Goal: Task Accomplishment & Management: Use online tool/utility

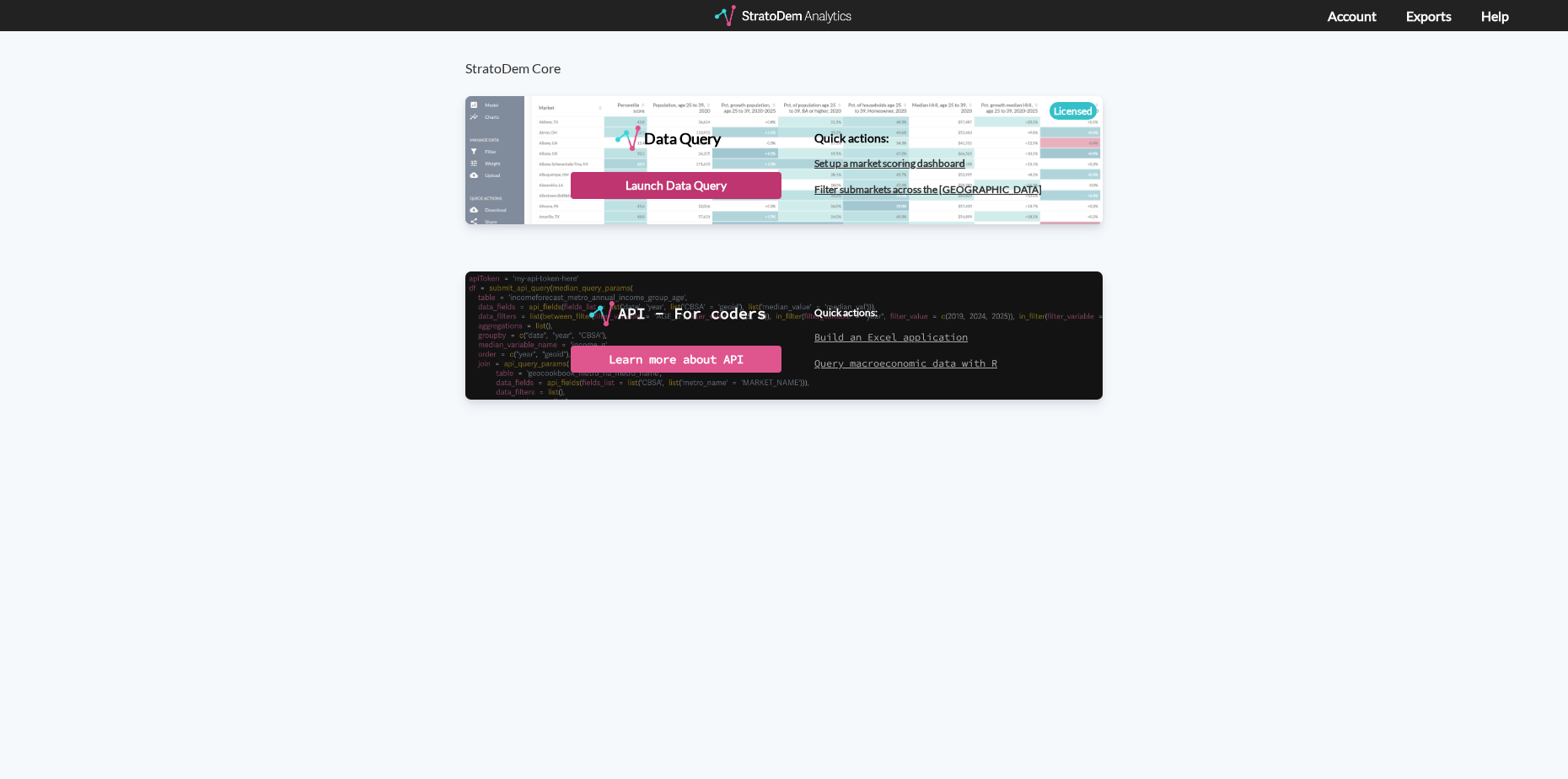
click at [709, 182] on div "Launch Data Query" at bounding box center [676, 185] width 211 height 27
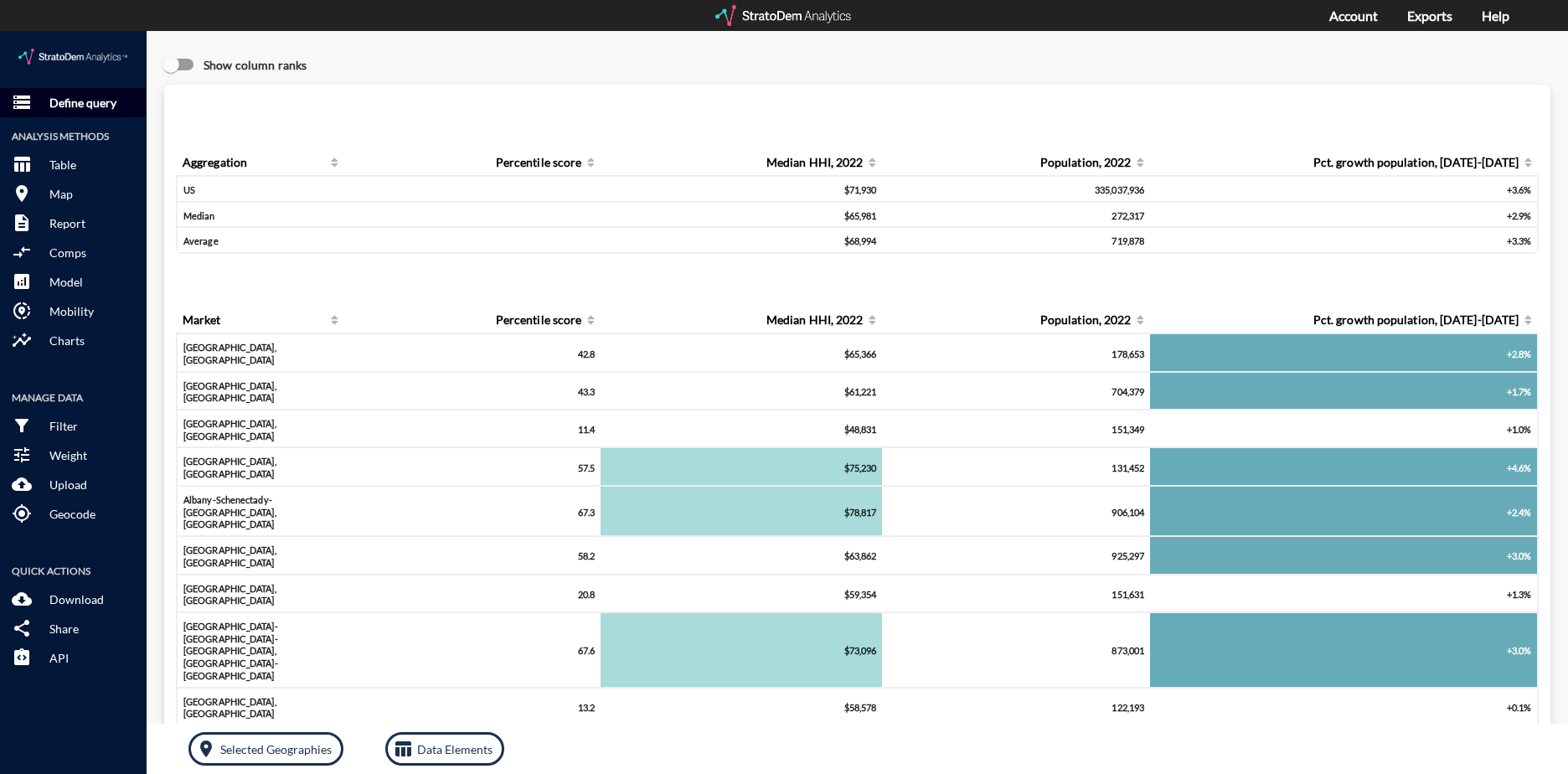
click p "Define query"
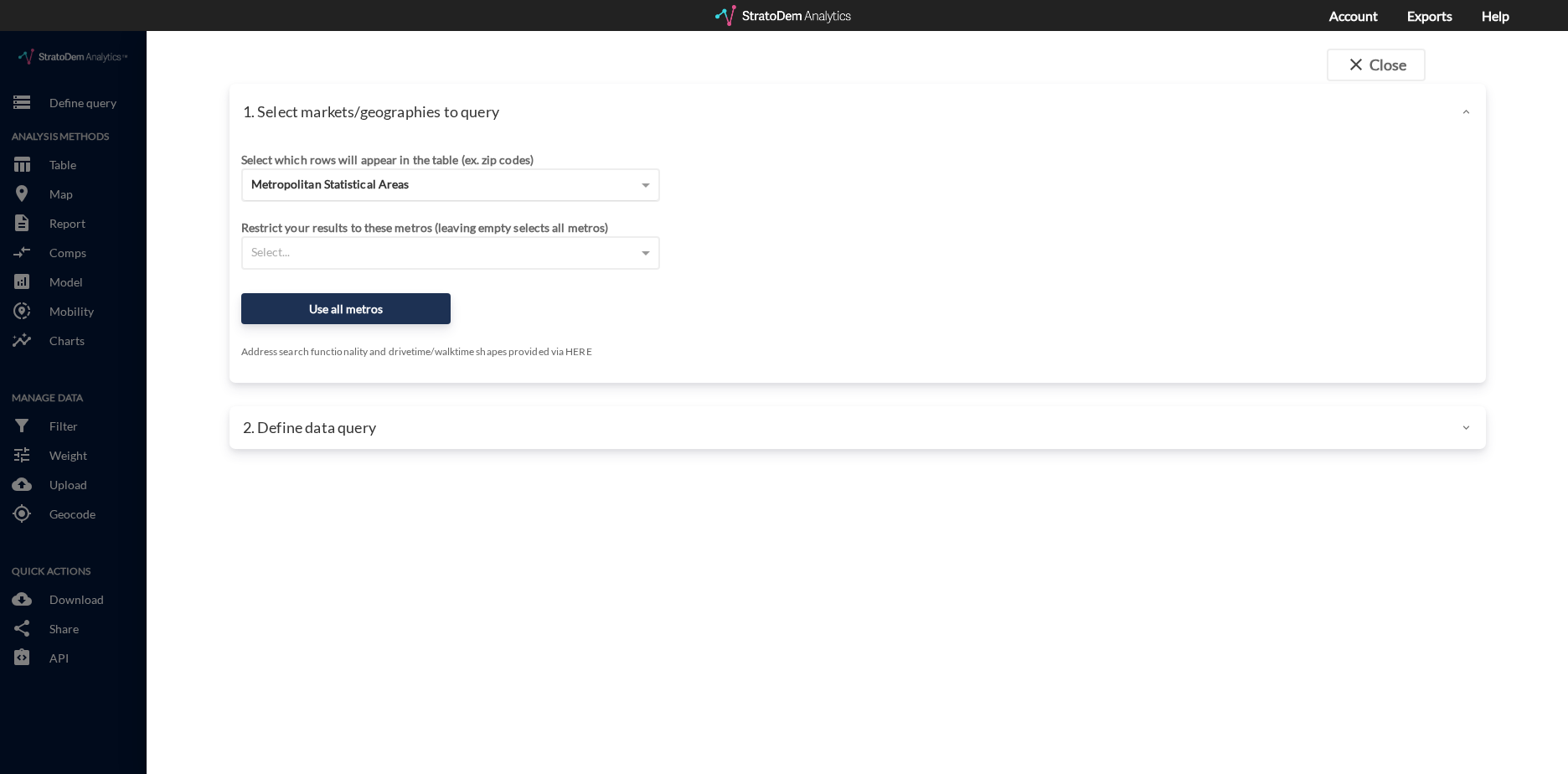
click div "Metropolitan Statistical Areas"
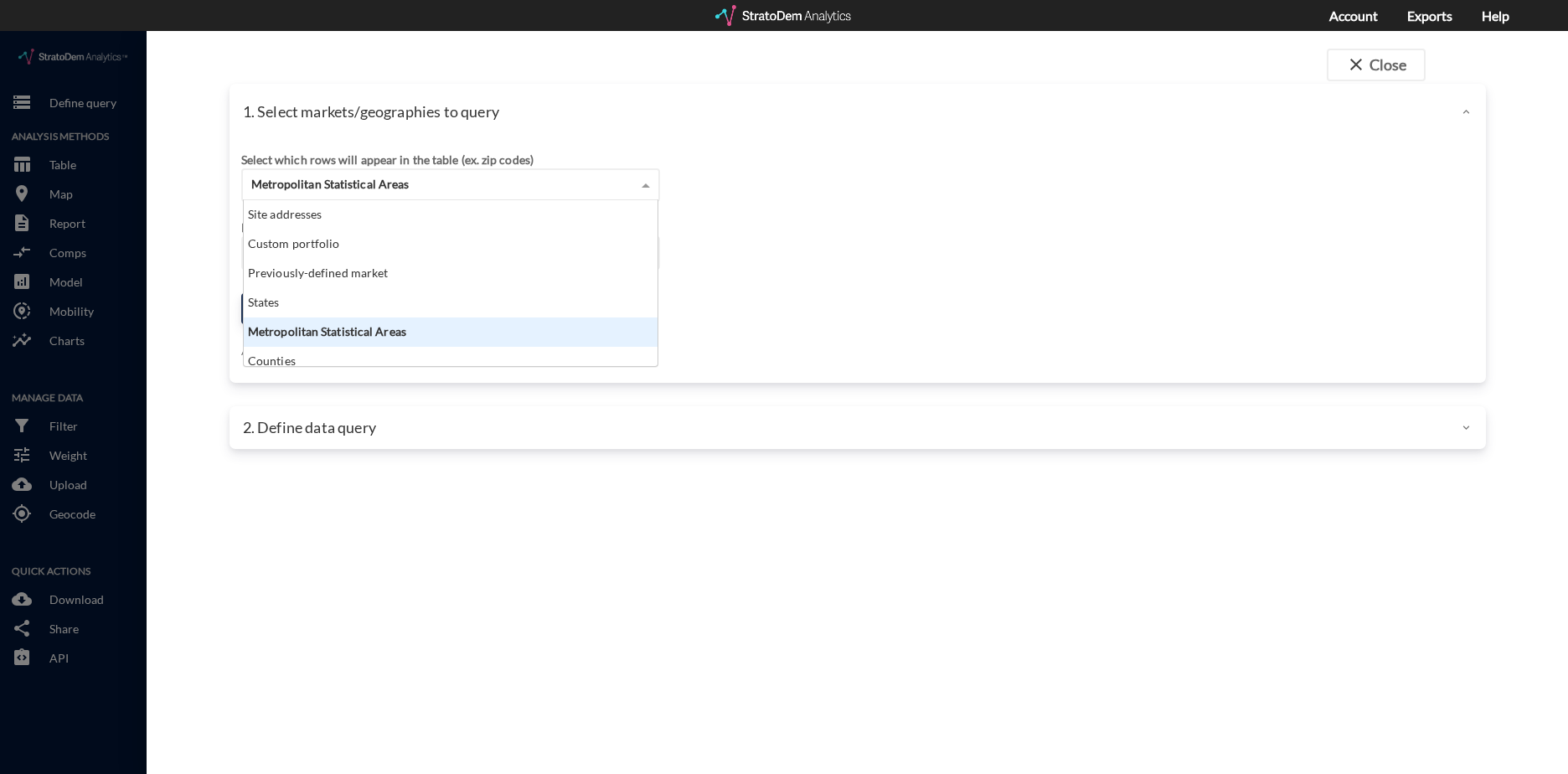
scroll to position [153, 404]
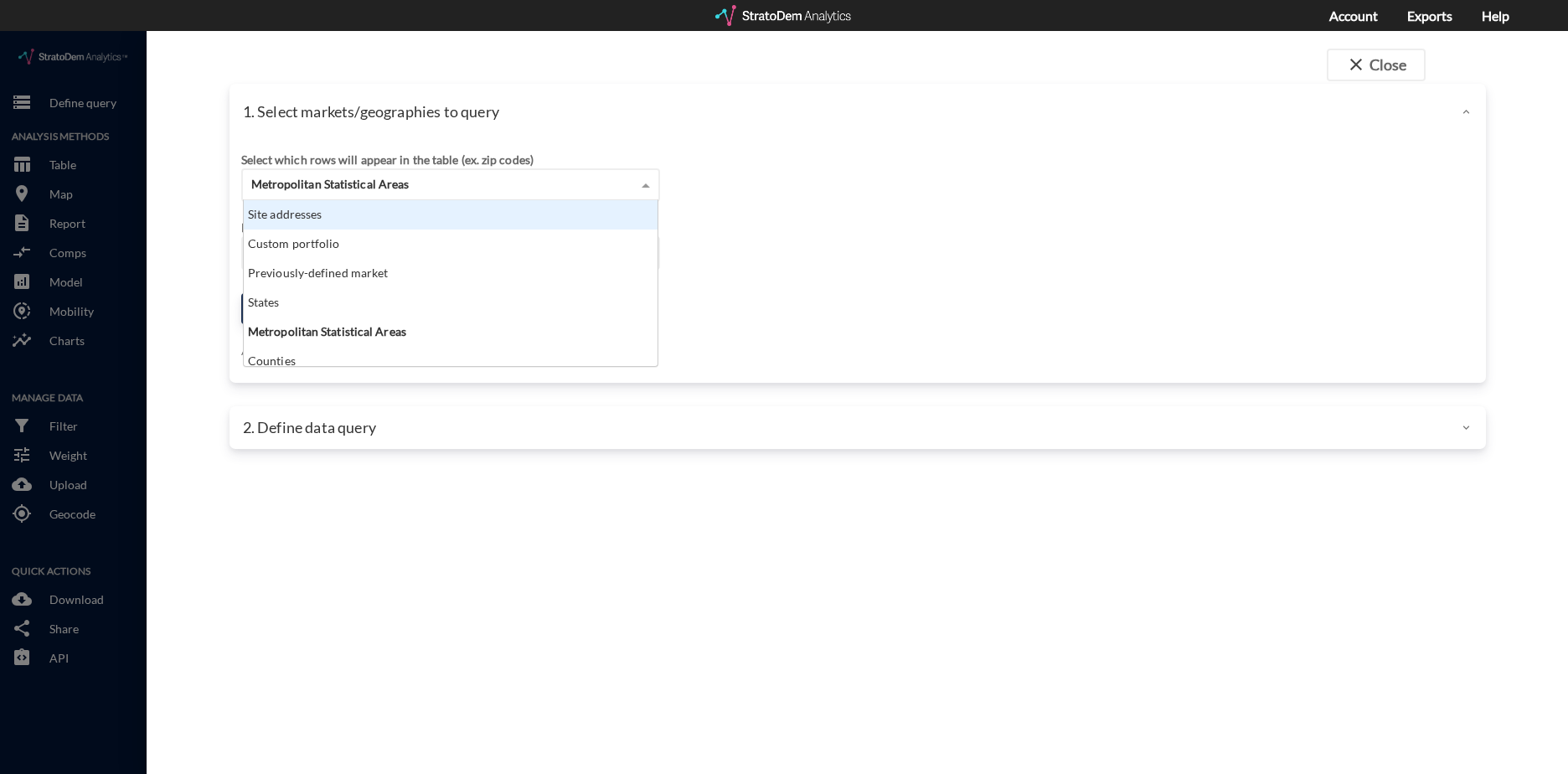
click div "Site addresses"
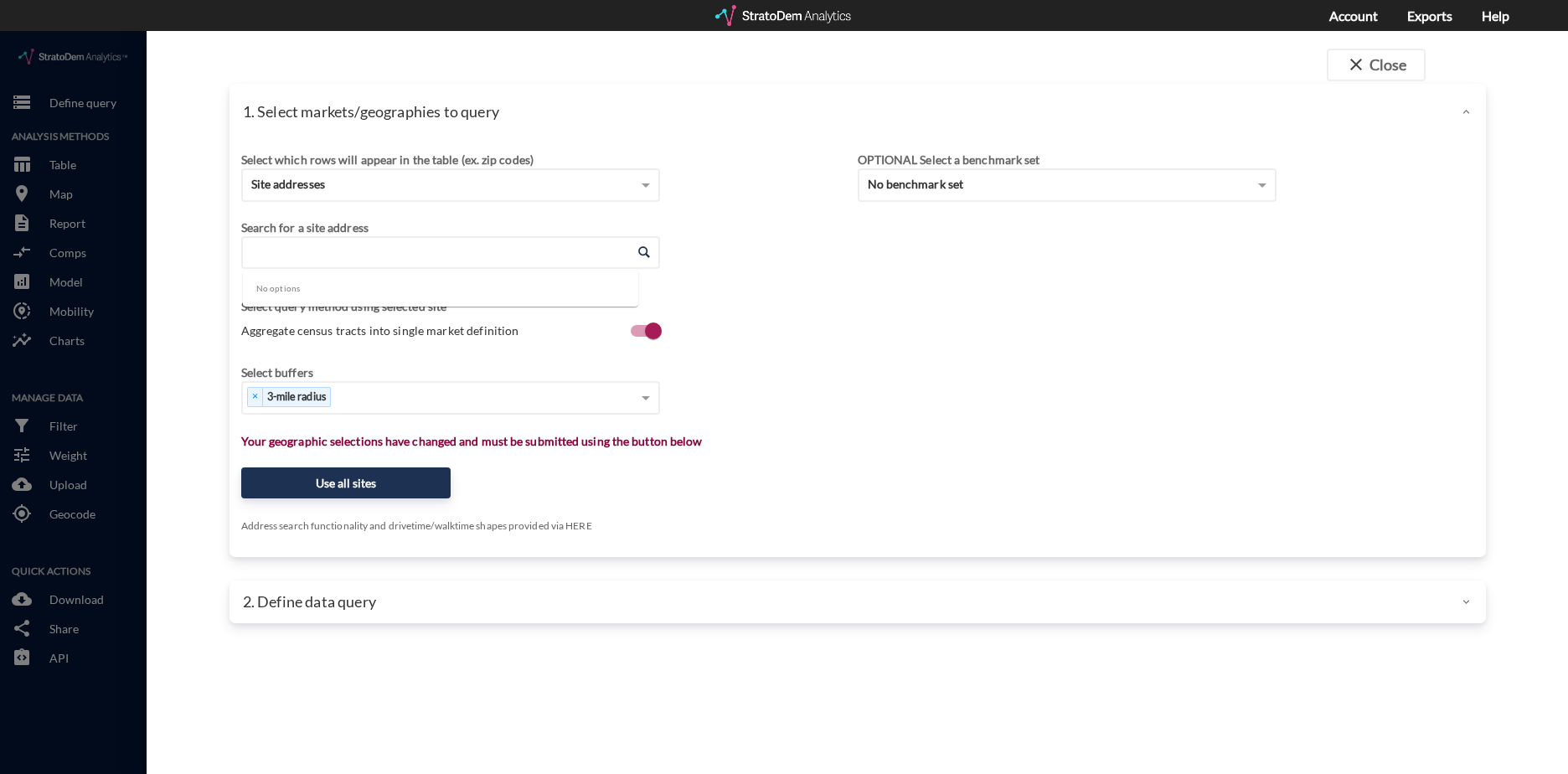
click input "Enter an address"
paste input "13984 W Jasmine Ln Boise, ID 83713"
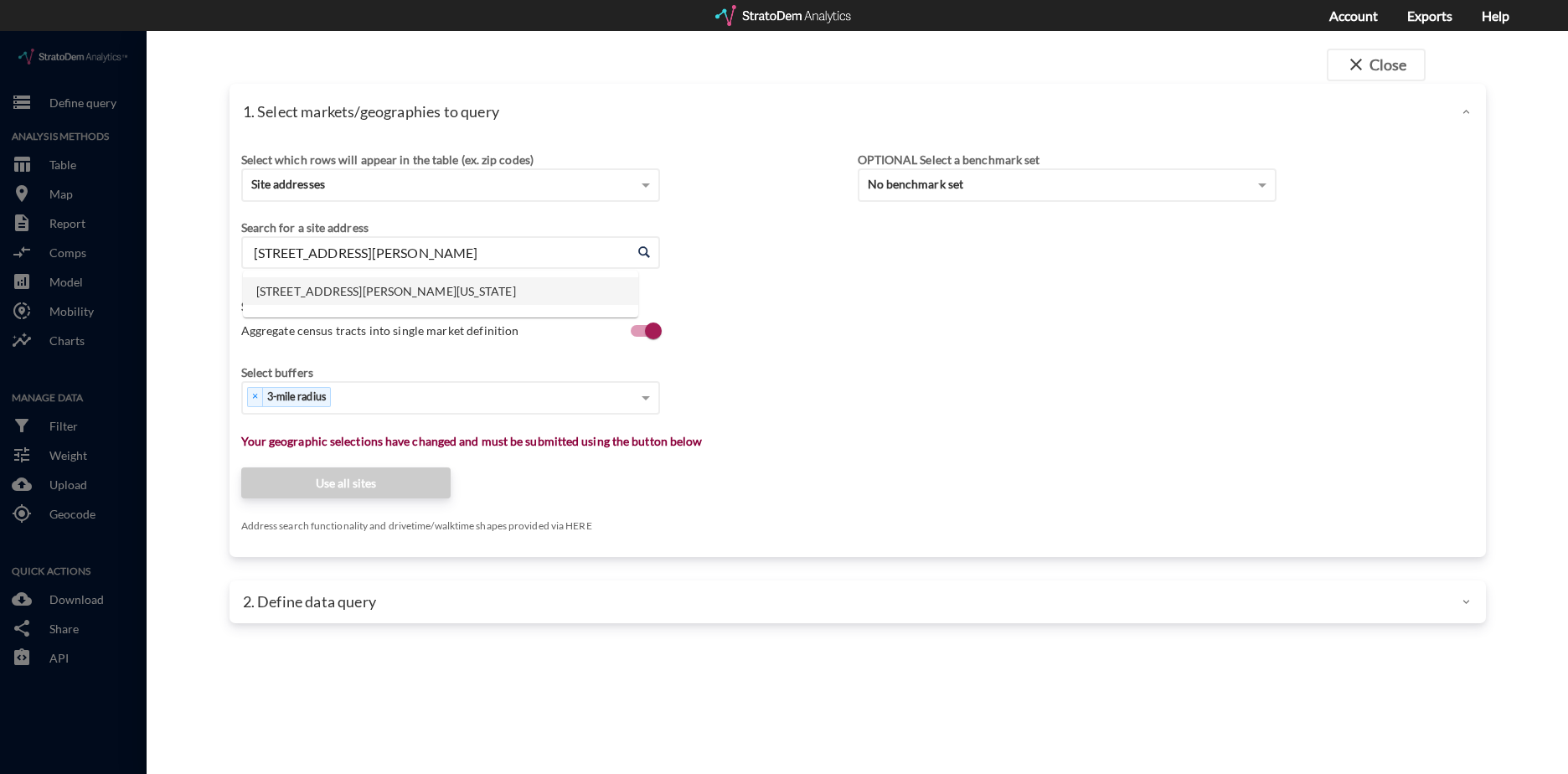
click li "13984 W Jasmine Ln, Boise, Idaho"
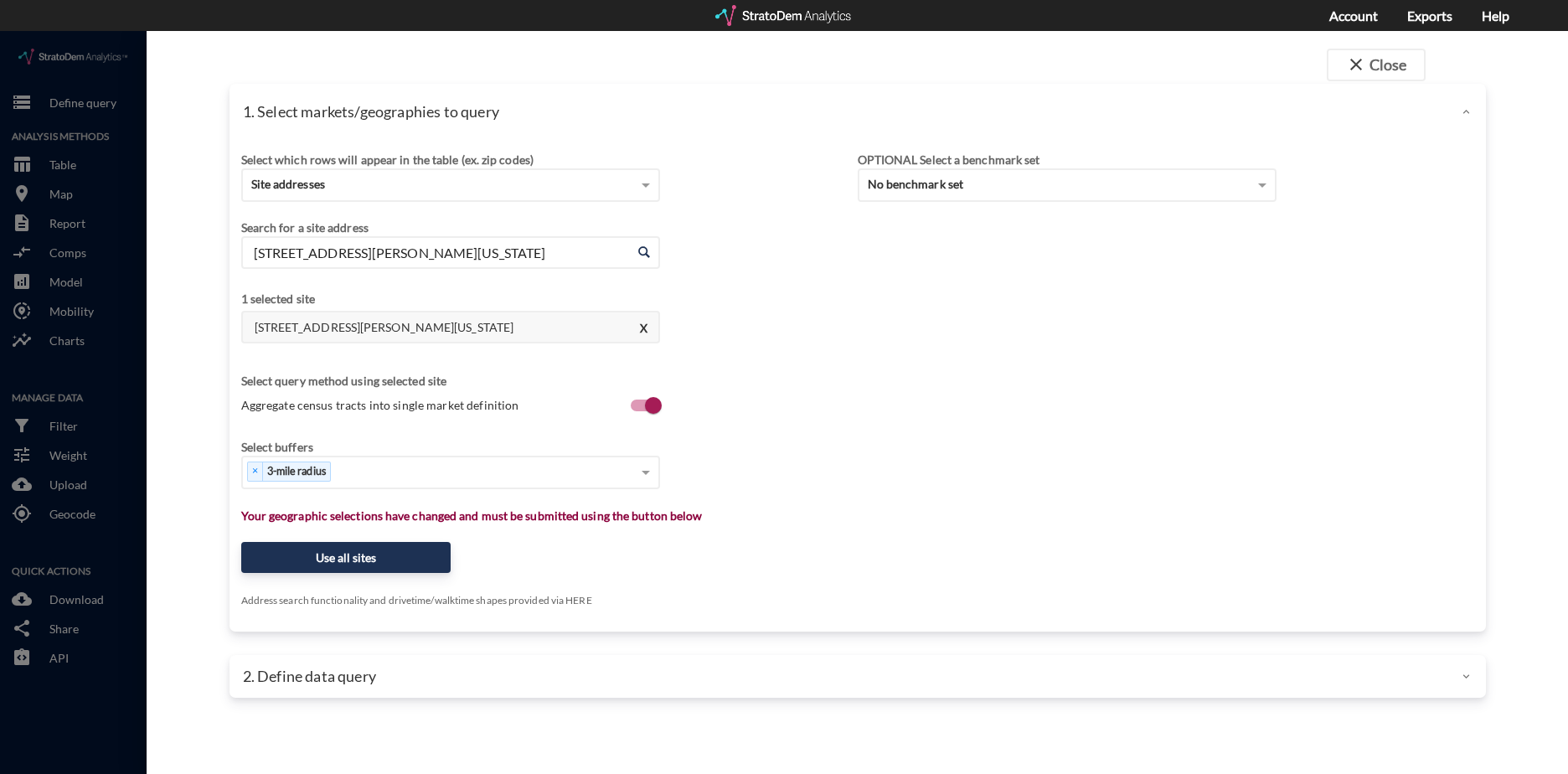
type input "13984 W Jasmine Ln, Boise, Idaho"
click div "× 3-mile radius"
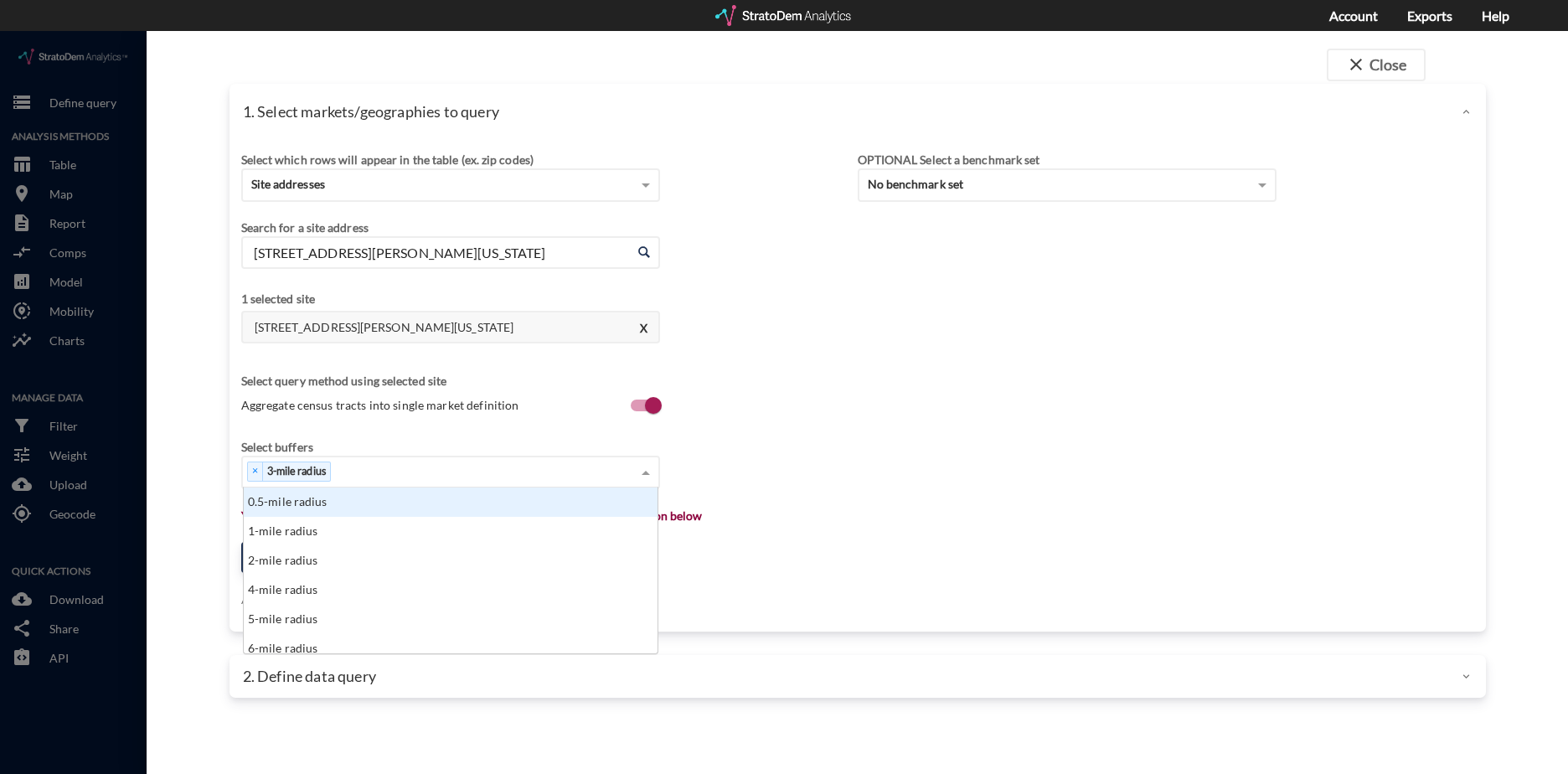
type input "5"
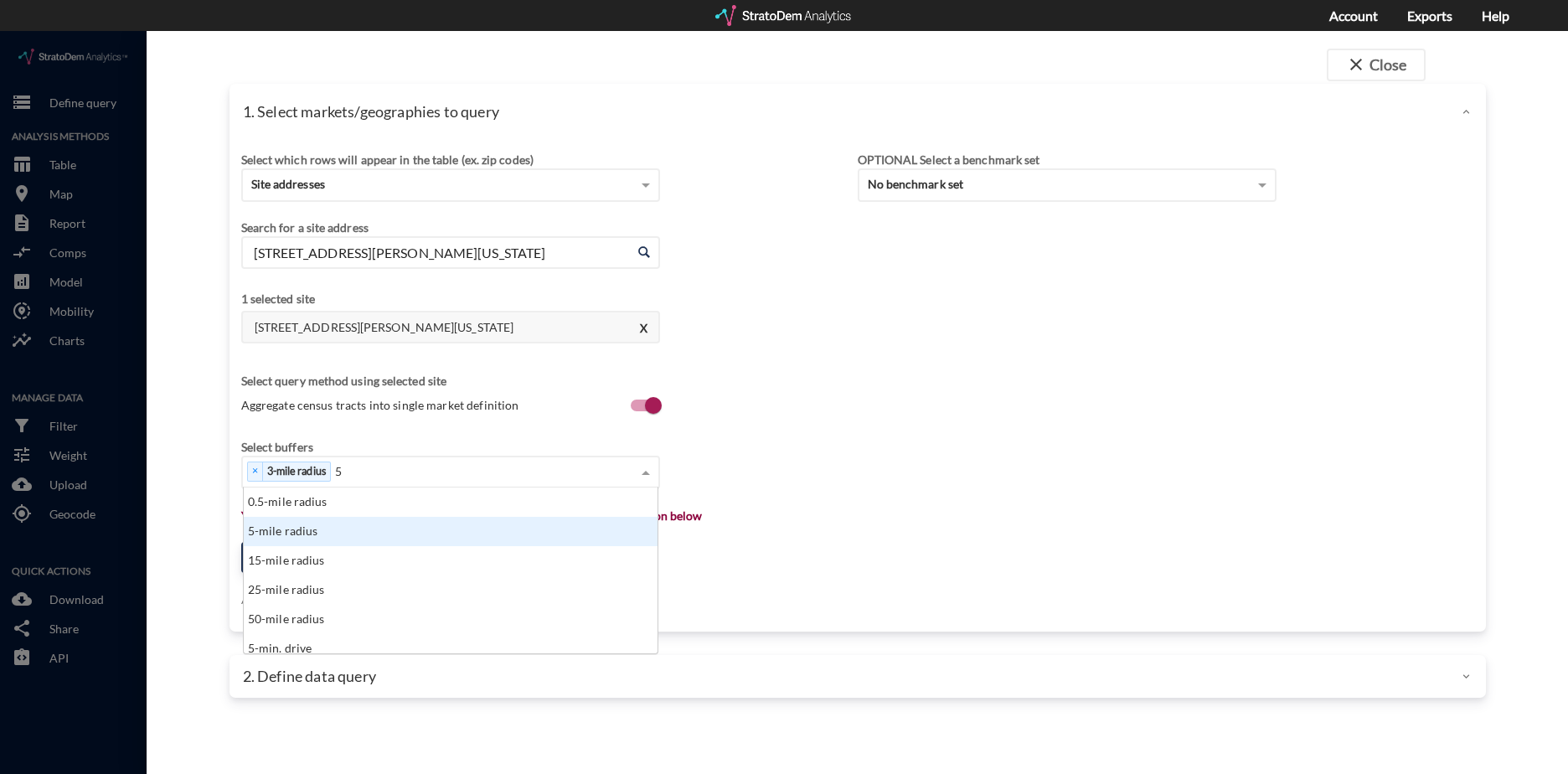
click div "5-mile radius"
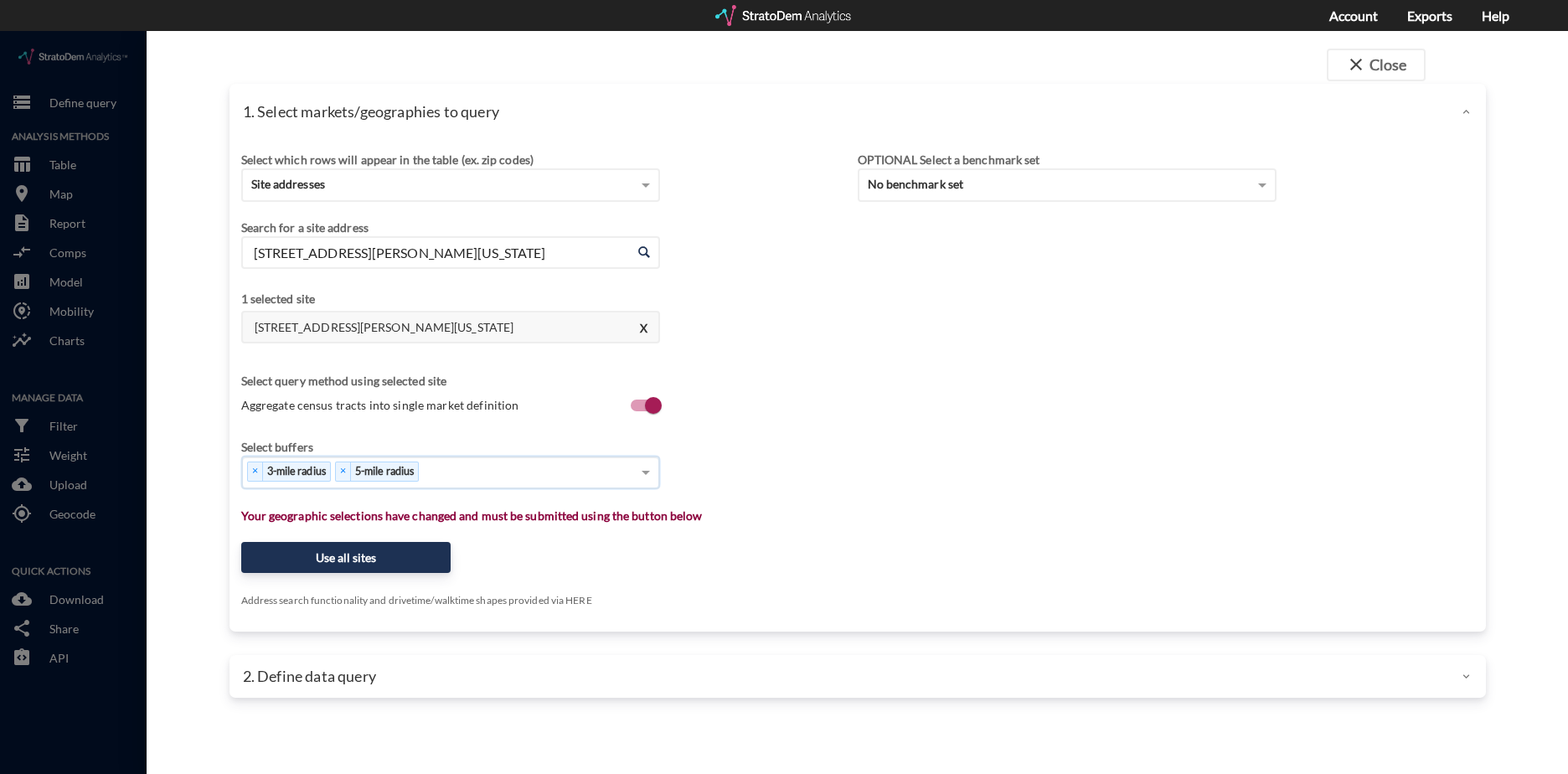
type input "7"
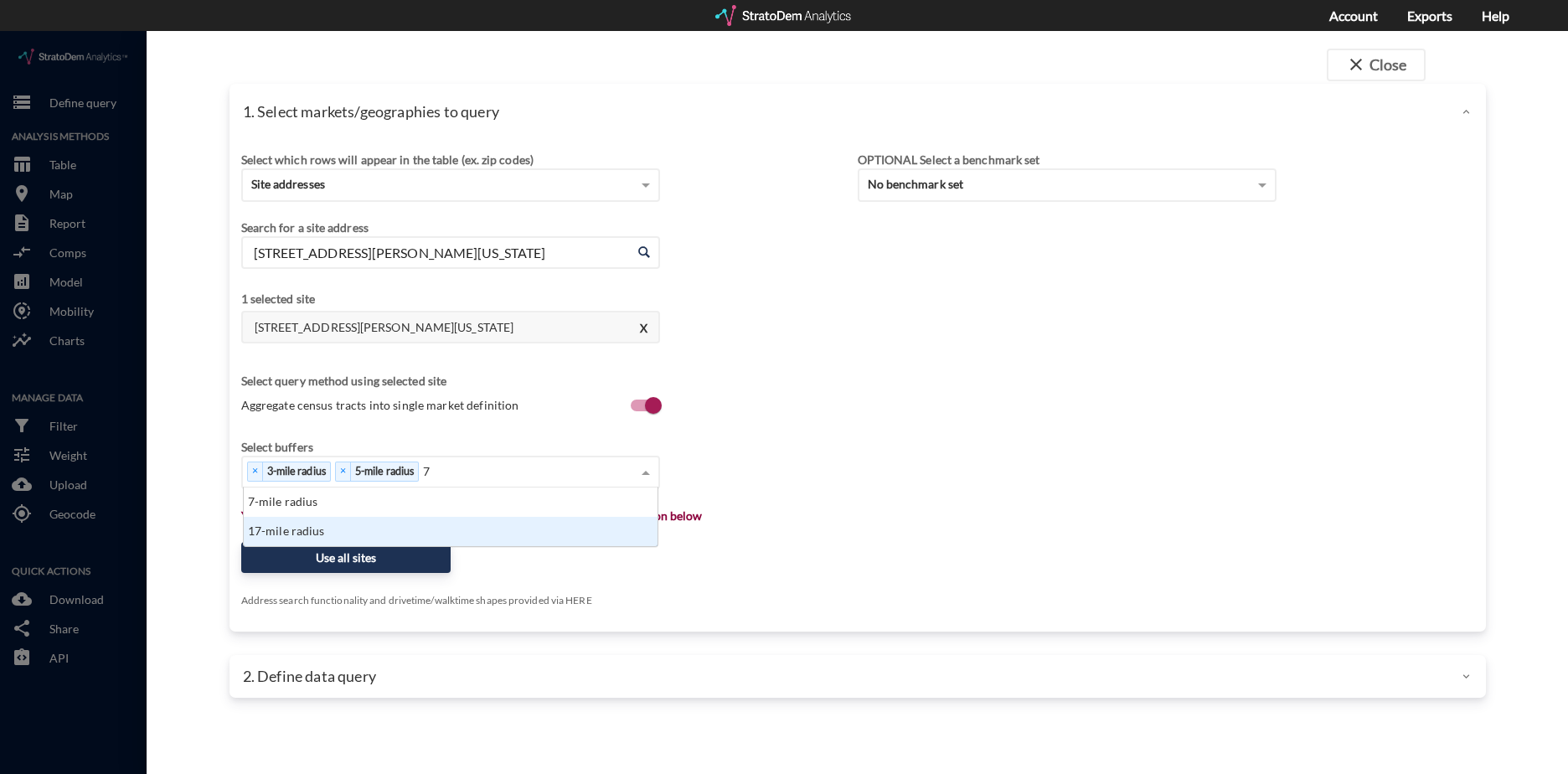
scroll to position [46, 404]
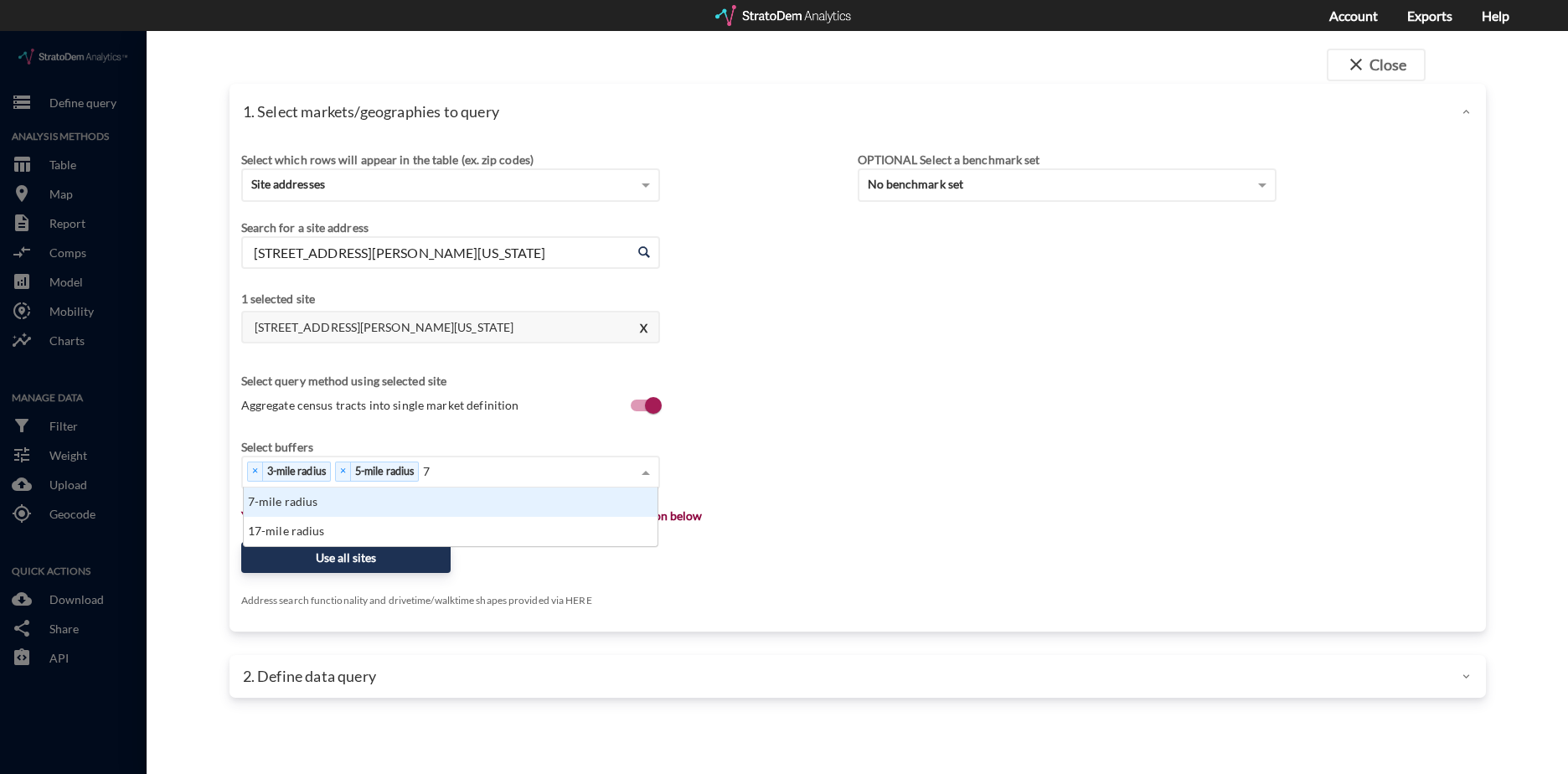
click div "7-mile radius"
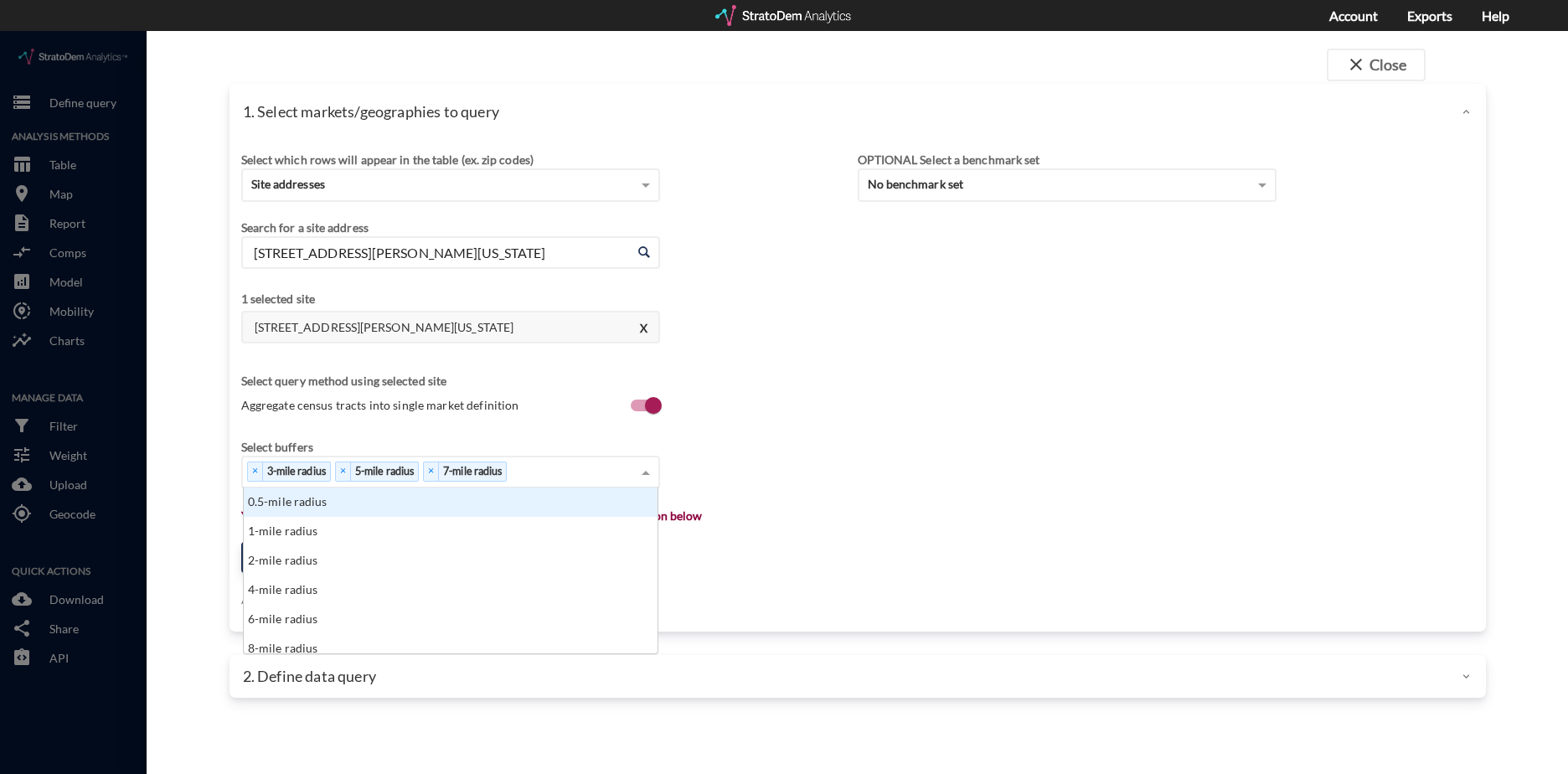
click div "× 3-mile radius × 5-mile radius × 7-mile radius"
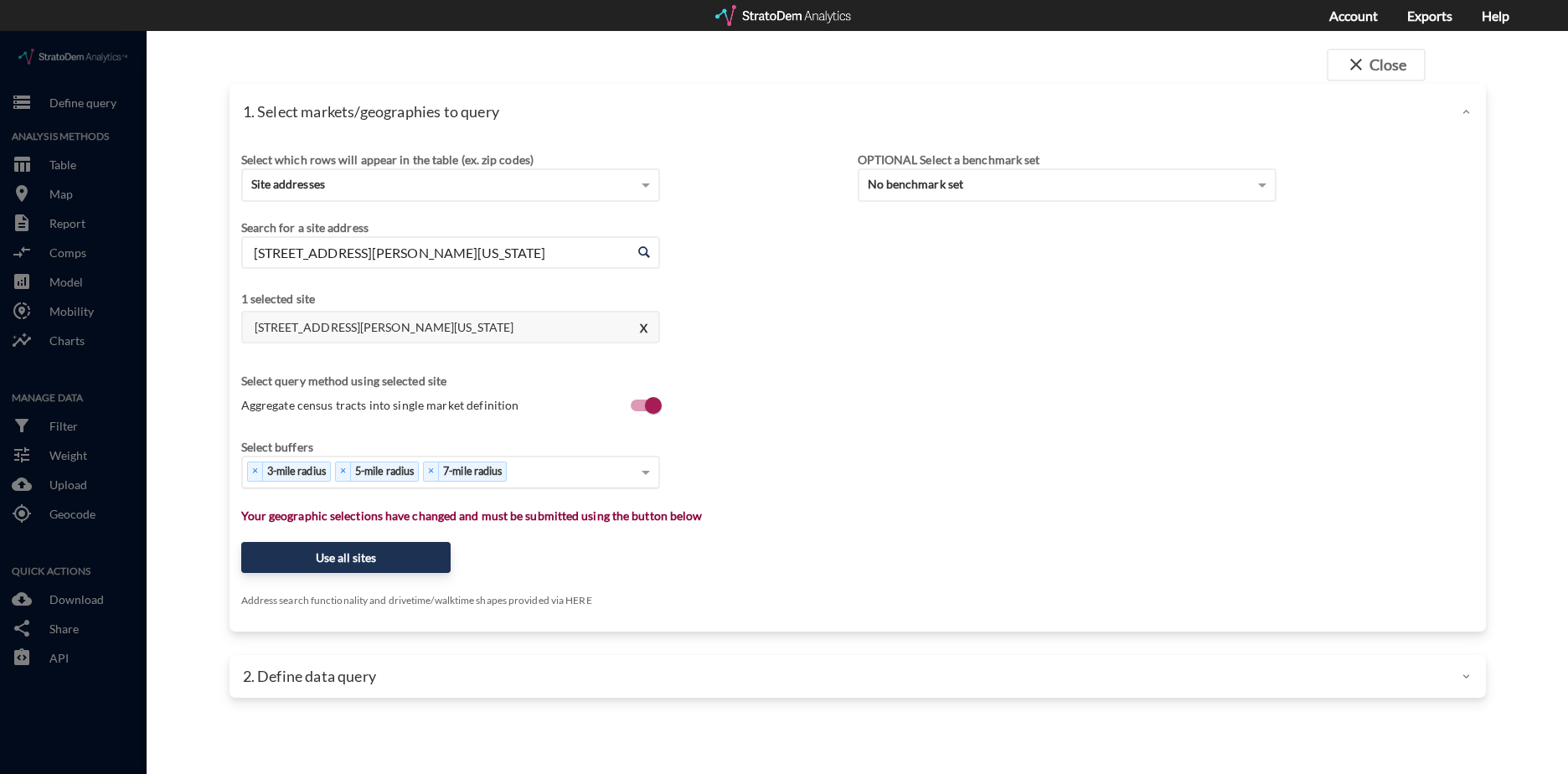
click div "Select which rows will appear in the table (ex. zip codes) Site addresses Selec…"
click button "Use all sites"
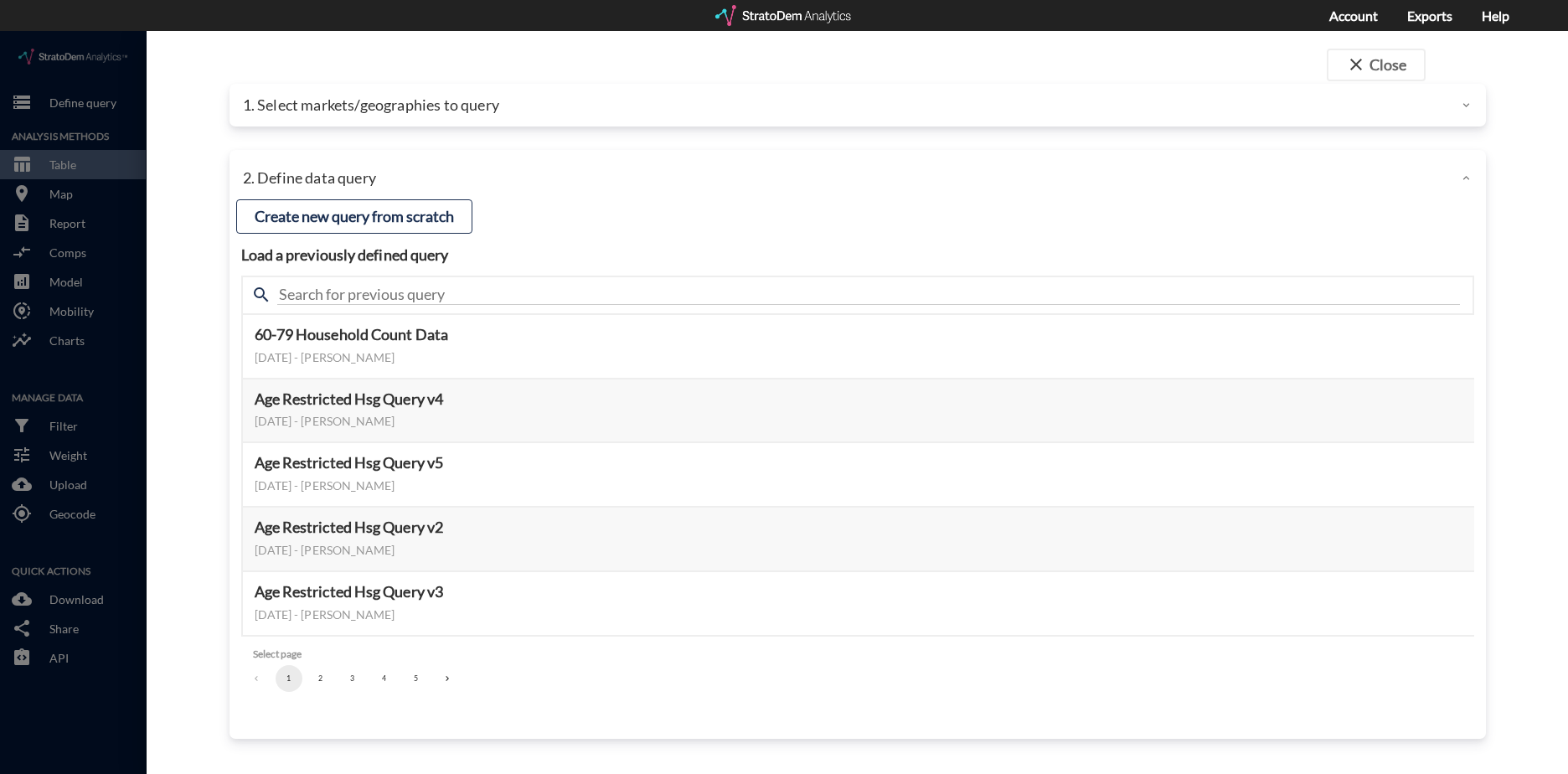
click button "3"
click button "Select this query"
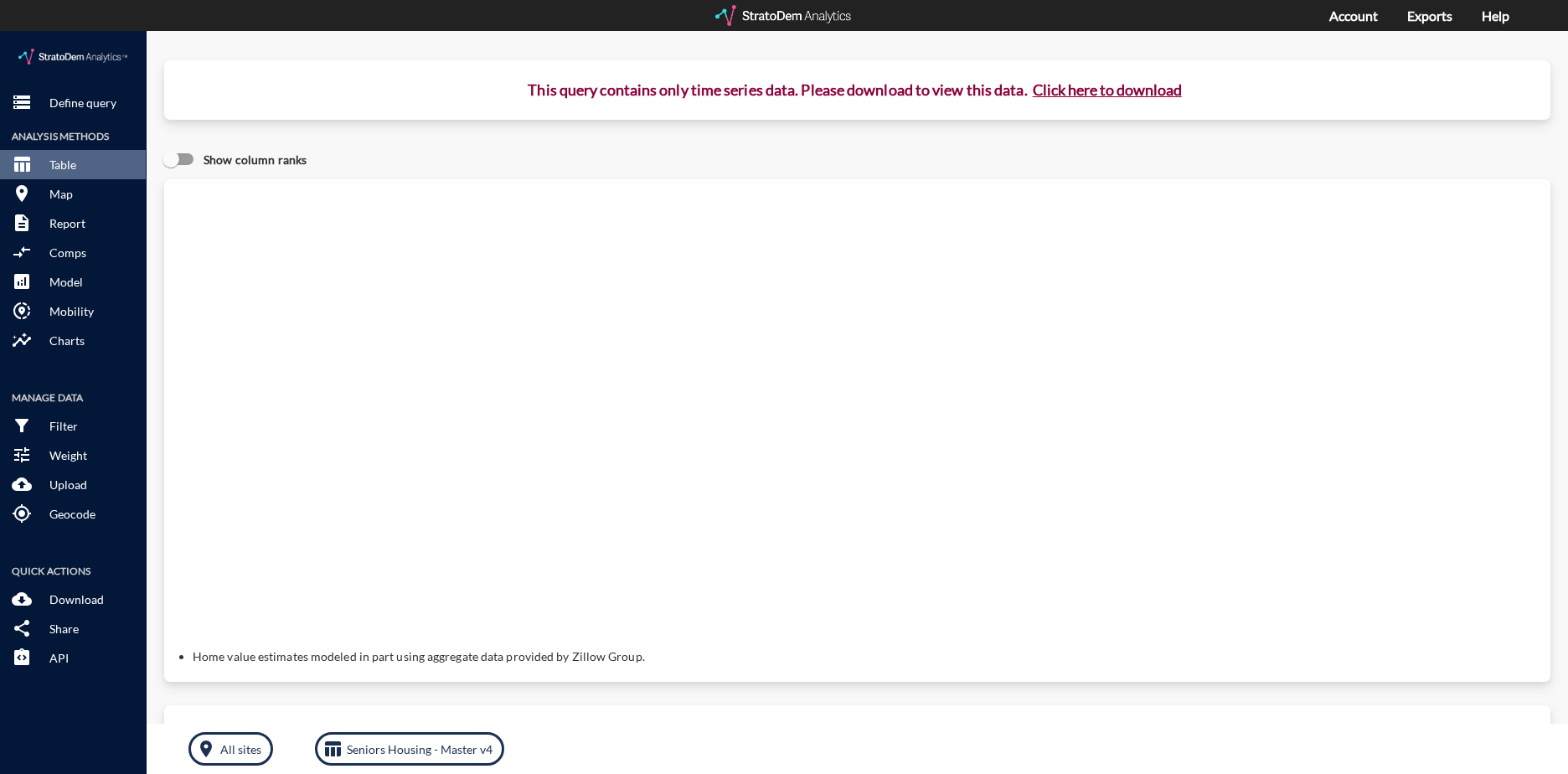
click button "Click here to download"
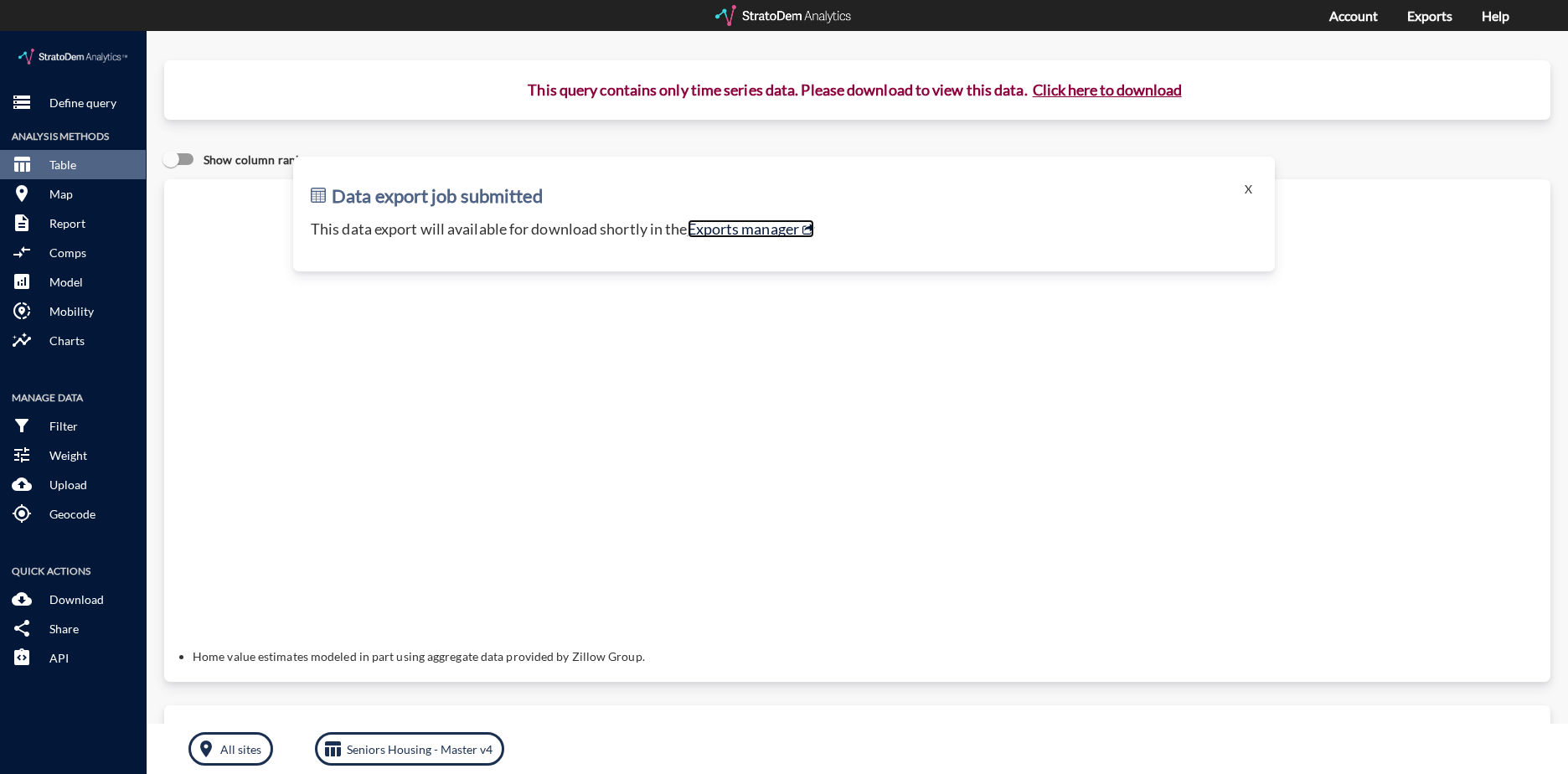
click link "Exports manager"
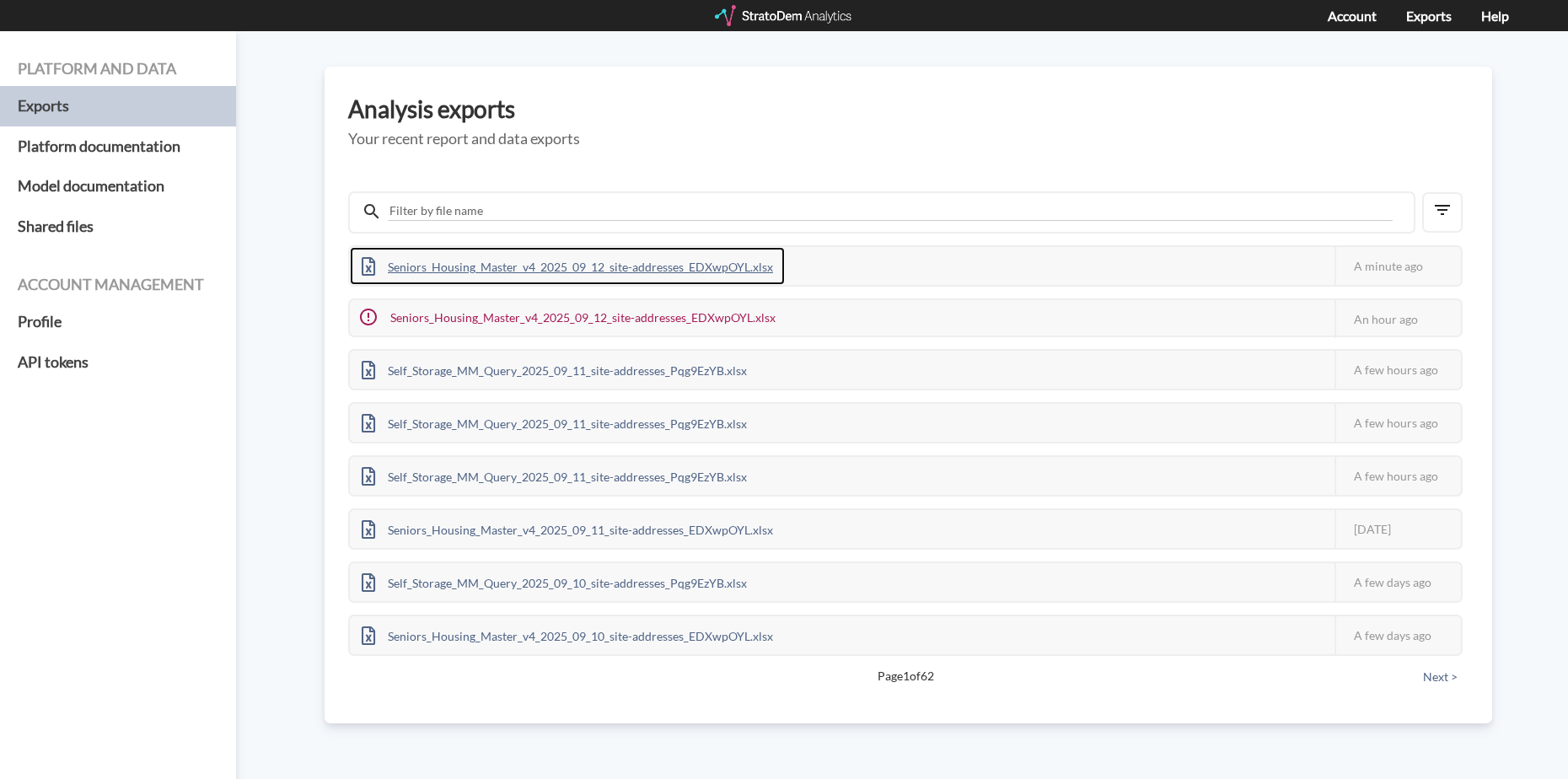
click at [711, 263] on div "Seniors_Housing_Master_v4_2025_09_12_site-addresses_EDXwpOYL.xlsx" at bounding box center [567, 266] width 435 height 38
